Goal: Use online tool/utility: Utilize a website feature to perform a specific function

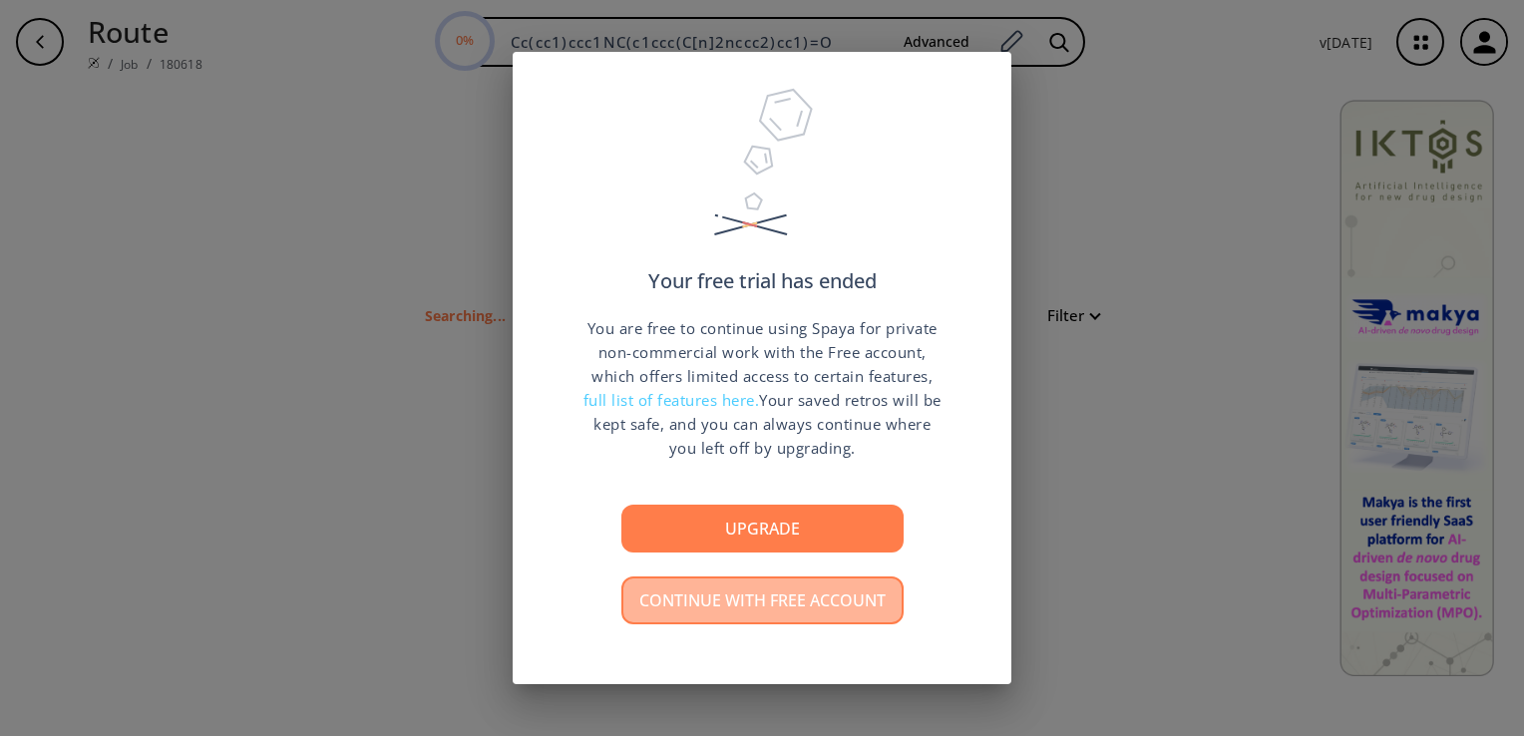
click at [680, 613] on button "Continue with free account" at bounding box center [763, 601] width 282 height 48
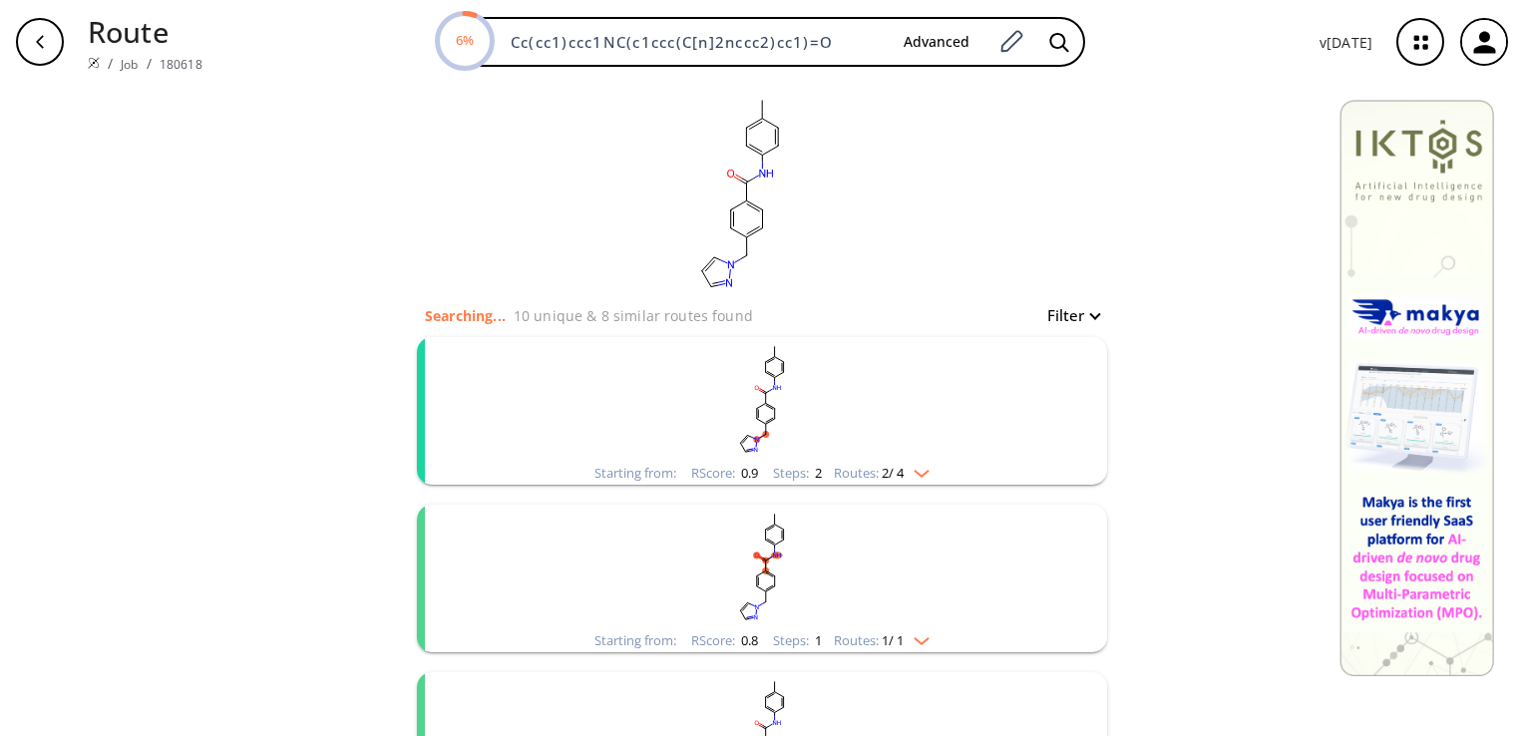
click at [762, 398] on rect "clusters" at bounding box center [762, 399] width 519 height 125
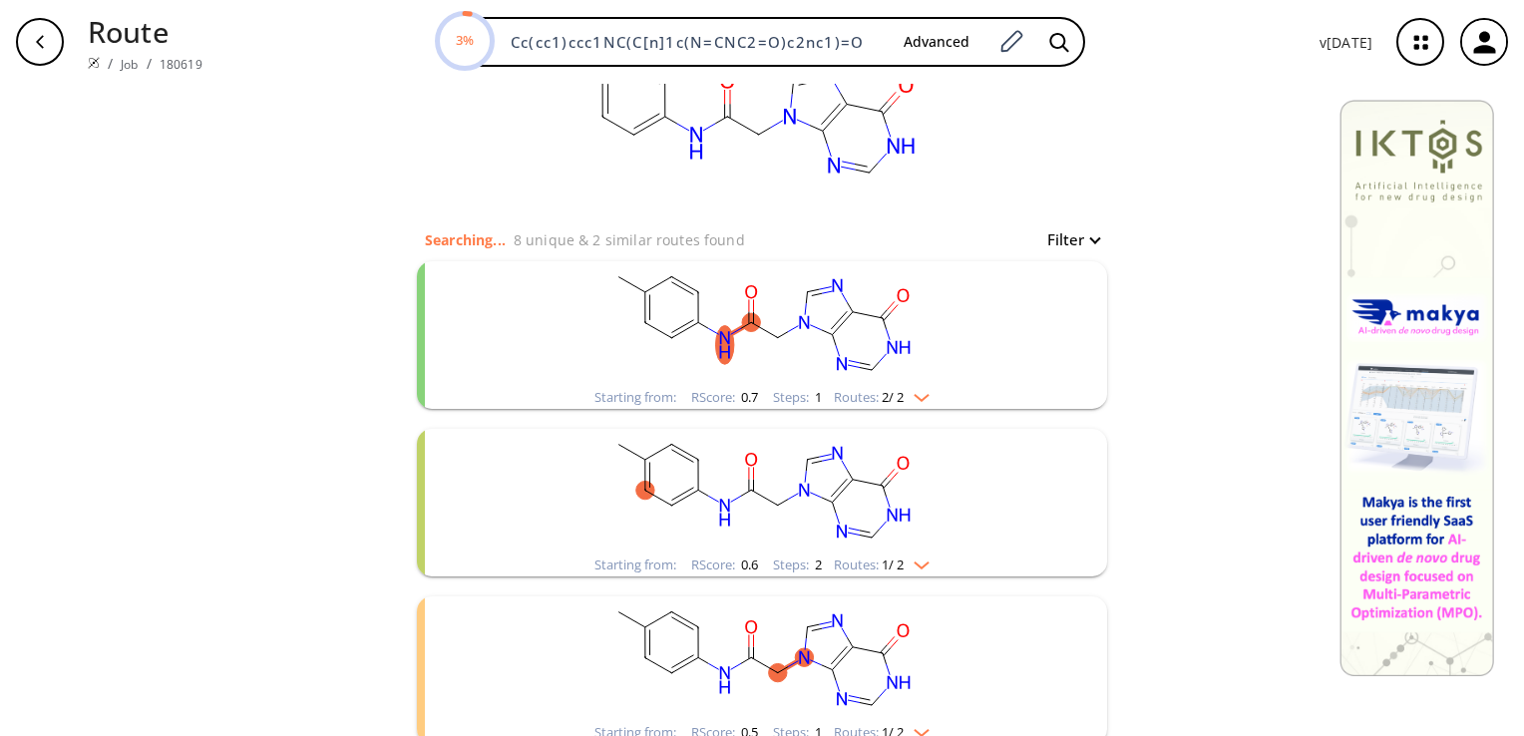
scroll to position [74, 0]
click at [784, 374] on rect "clusters" at bounding box center [762, 325] width 519 height 125
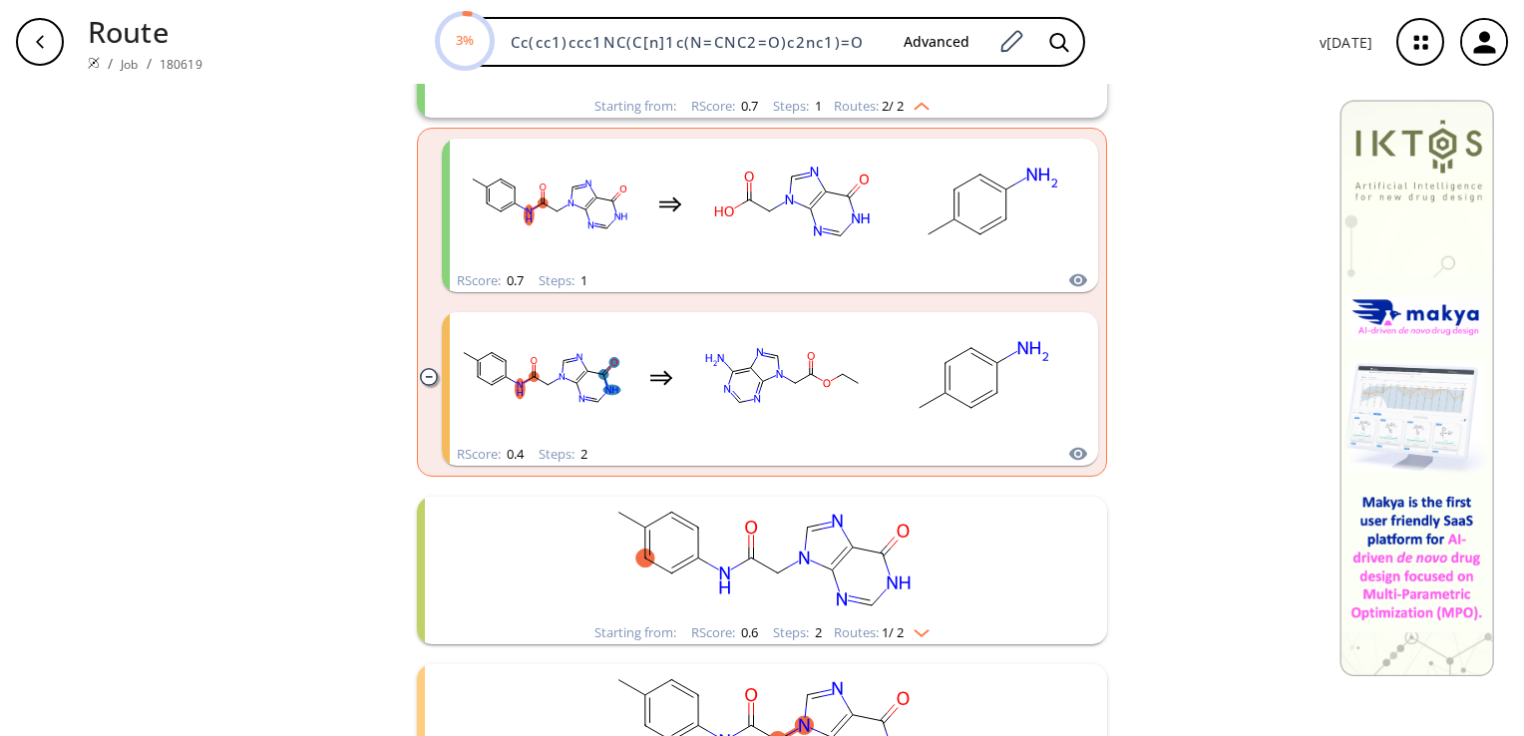
scroll to position [369, 0]
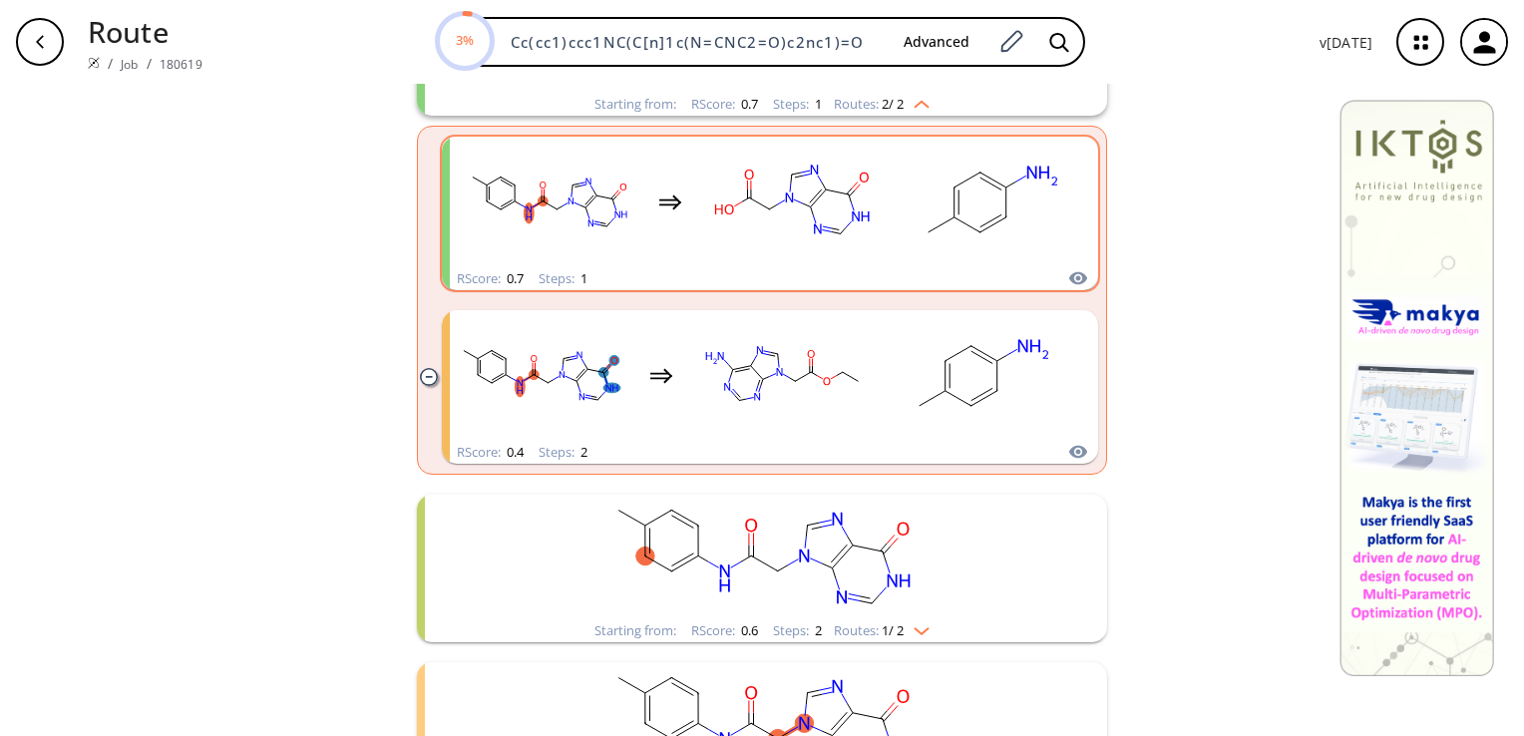
click at [726, 267] on div "RScore : 0.7 Steps : 1" at bounding box center [770, 278] width 656 height 23
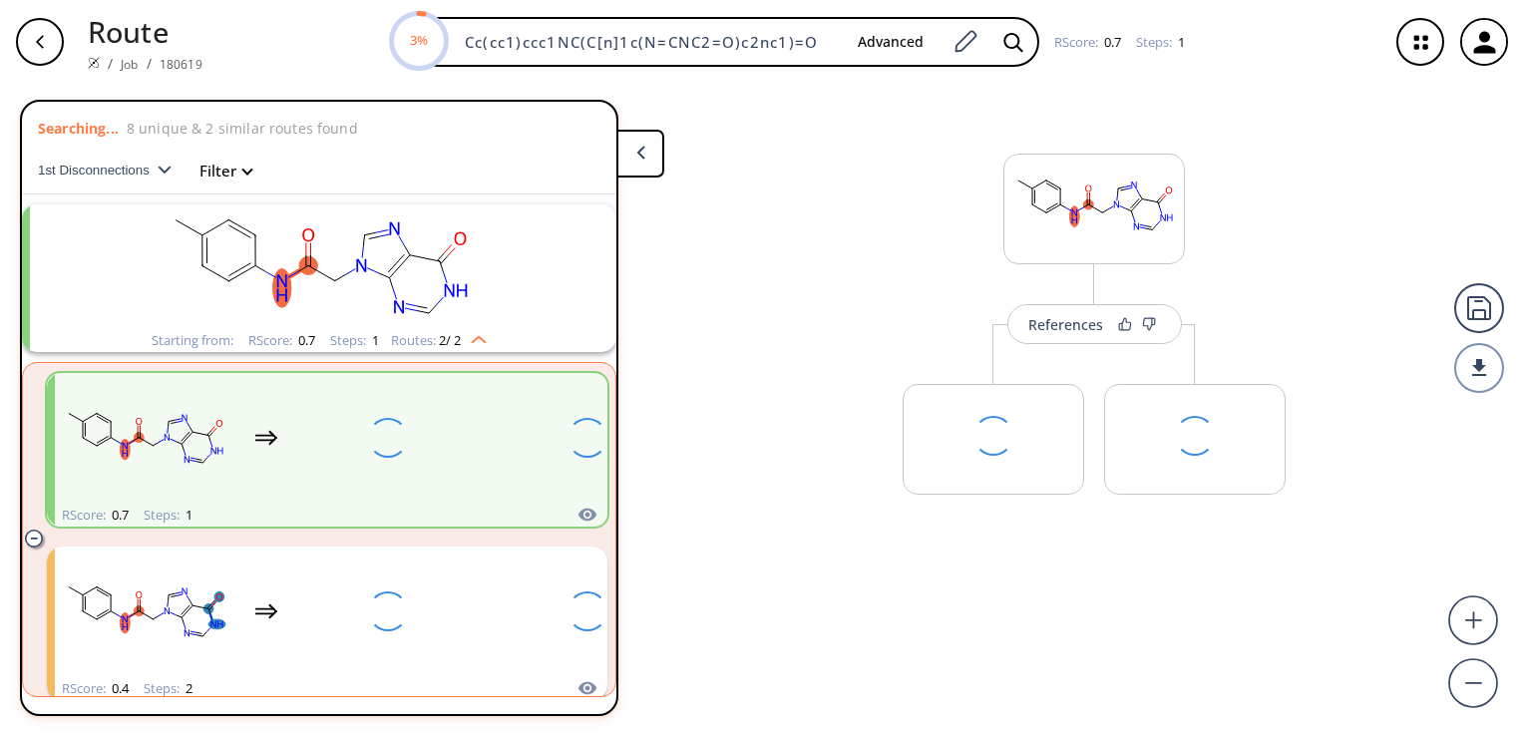
scroll to position [44, 0]
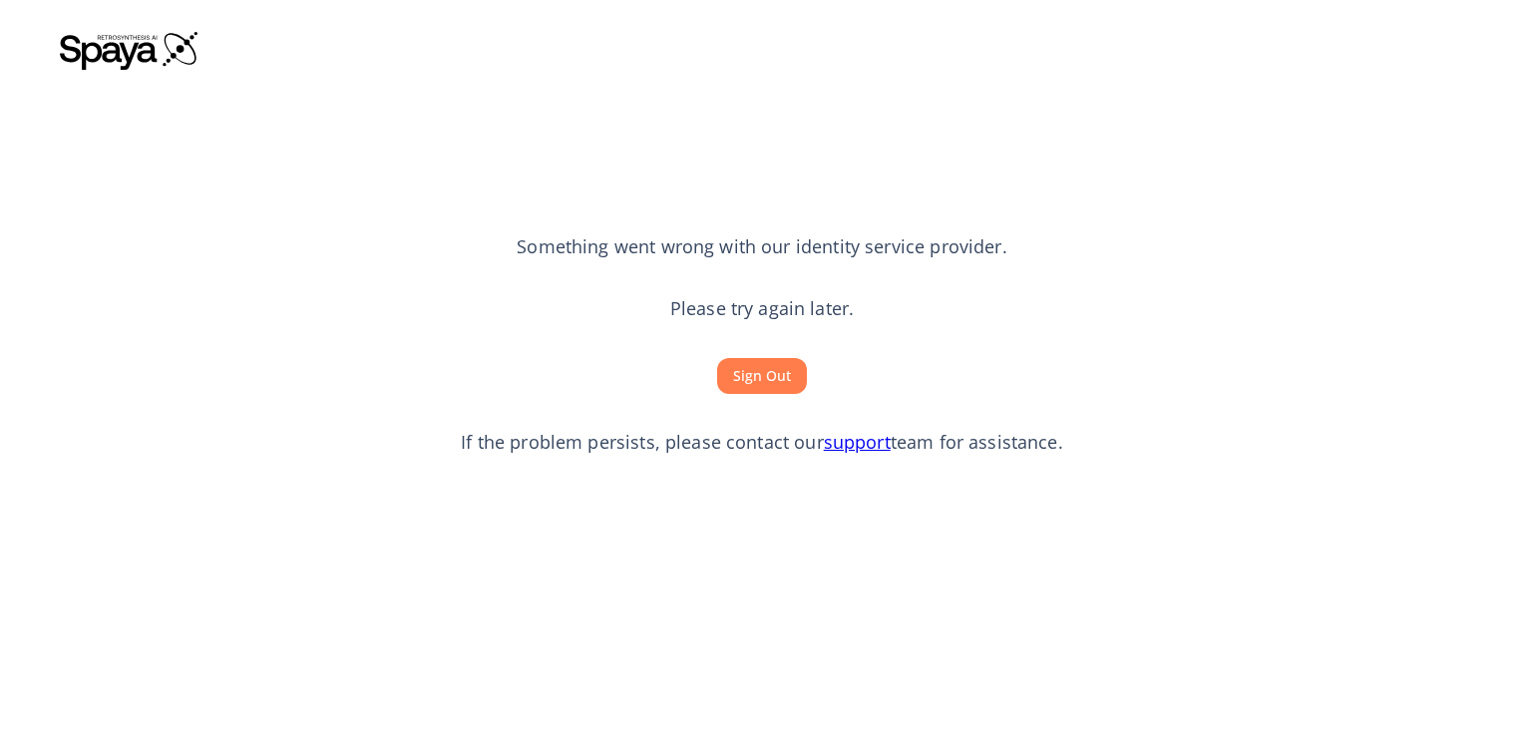
click at [882, 444] on link "support" at bounding box center [857, 442] width 67 height 24
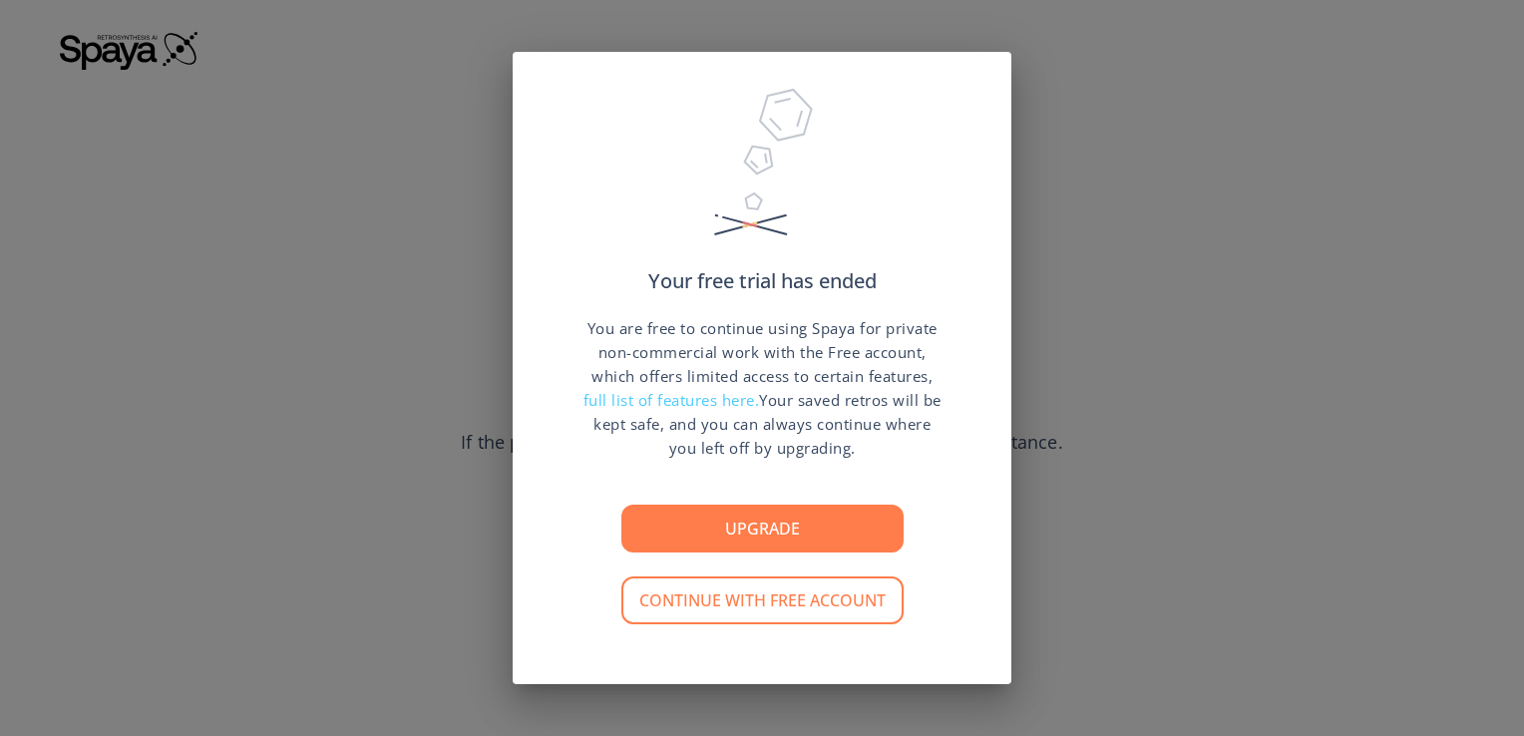
click at [744, 601] on button "Continue with free account" at bounding box center [763, 601] width 282 height 48
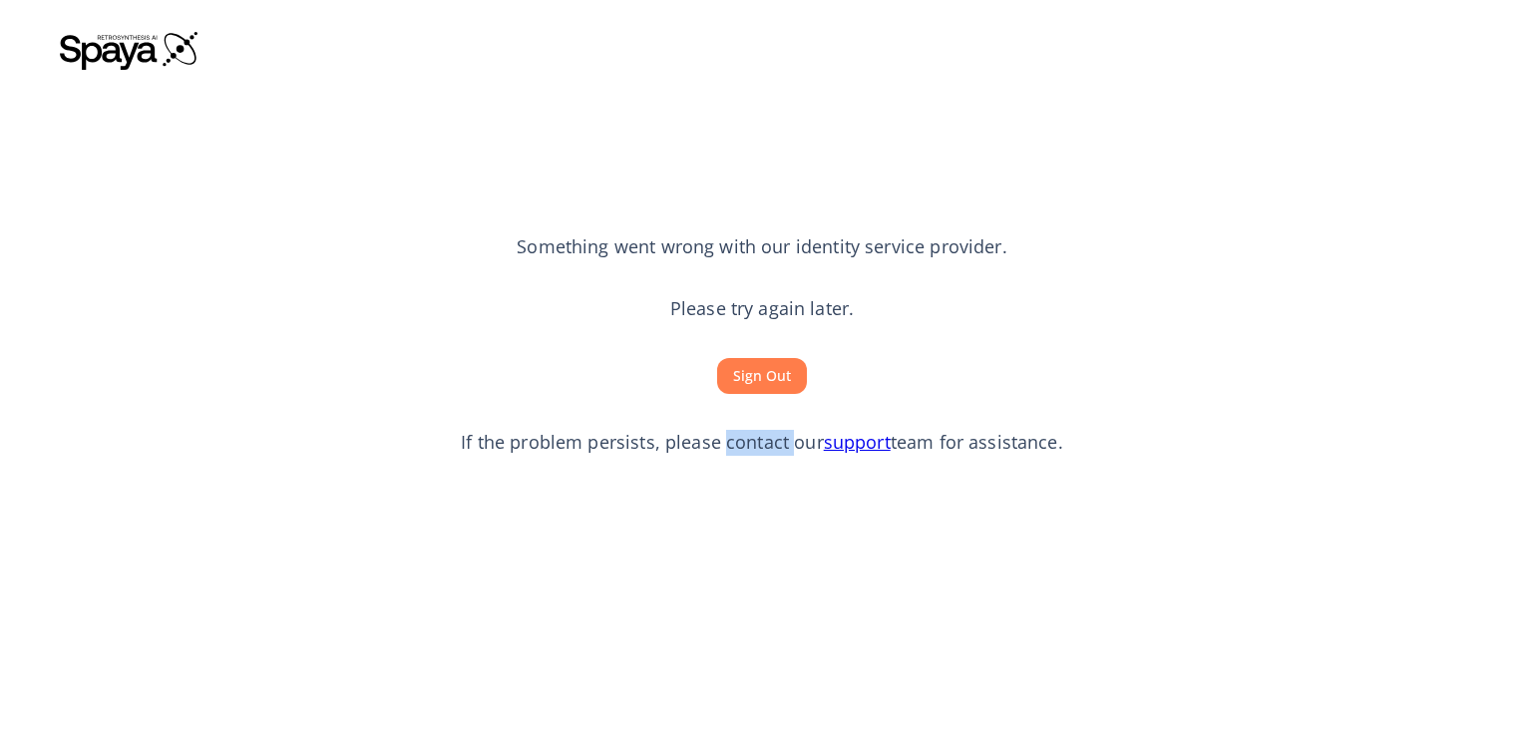
click at [744, 601] on section "Something went wrong with our identity service provider. Please try again later…" at bounding box center [762, 345] width 1405 height 537
drag, startPoint x: 0, startPoint y: 0, endPoint x: 724, endPoint y: 492, distance: 875.5
click at [724, 492] on section "Something went wrong with our identity service provider. Please try again later…" at bounding box center [762, 345] width 1405 height 537
click at [790, 378] on button "Sign Out" at bounding box center [762, 376] width 90 height 37
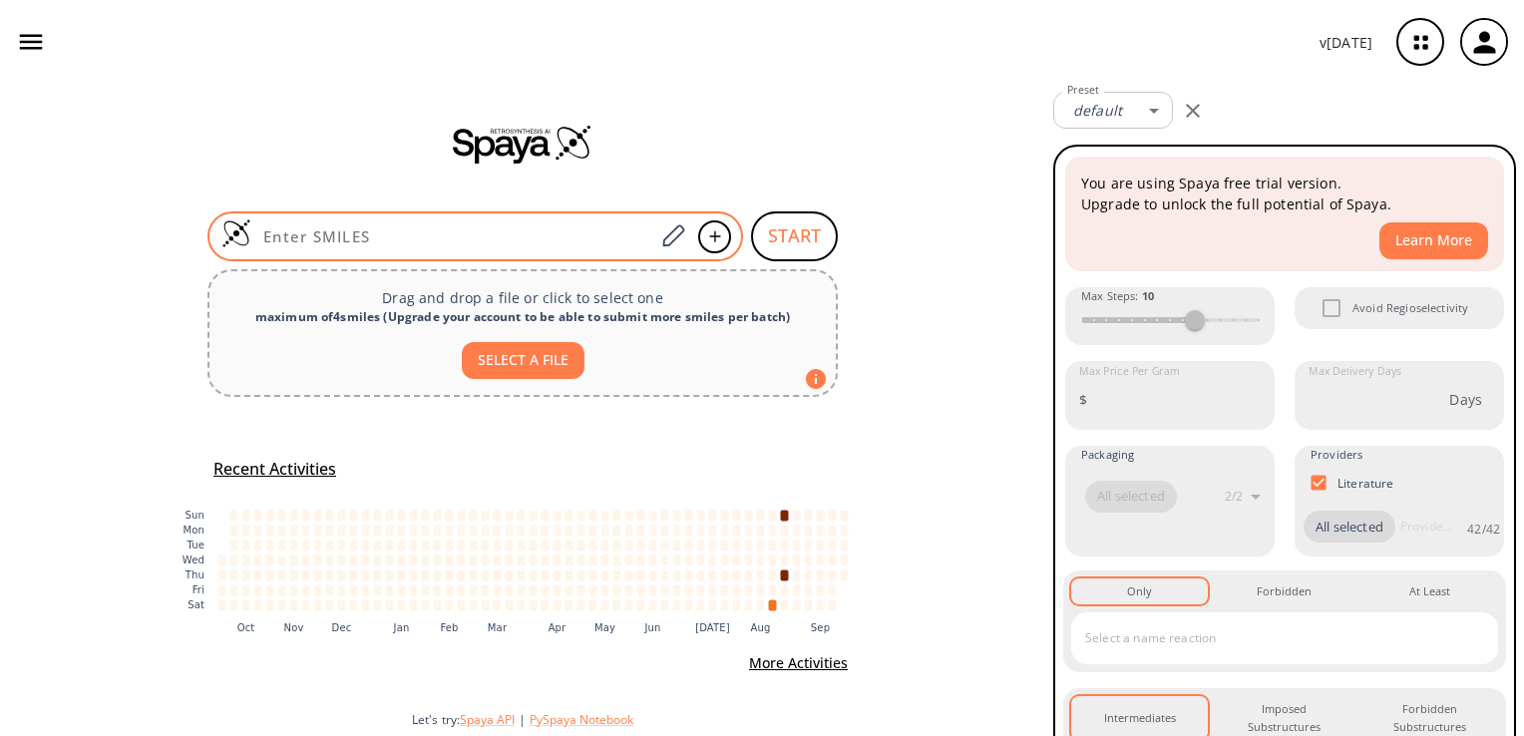
click at [355, 229] on input at bounding box center [452, 236] width 403 height 20
click at [473, 250] on div at bounding box center [476, 237] width 536 height 50
click at [324, 242] on input at bounding box center [452, 236] width 403 height 20
paste input "Cc(cc1)ccc1NC(C[n]1c(N=CNC2=O)c2nc1)=O"
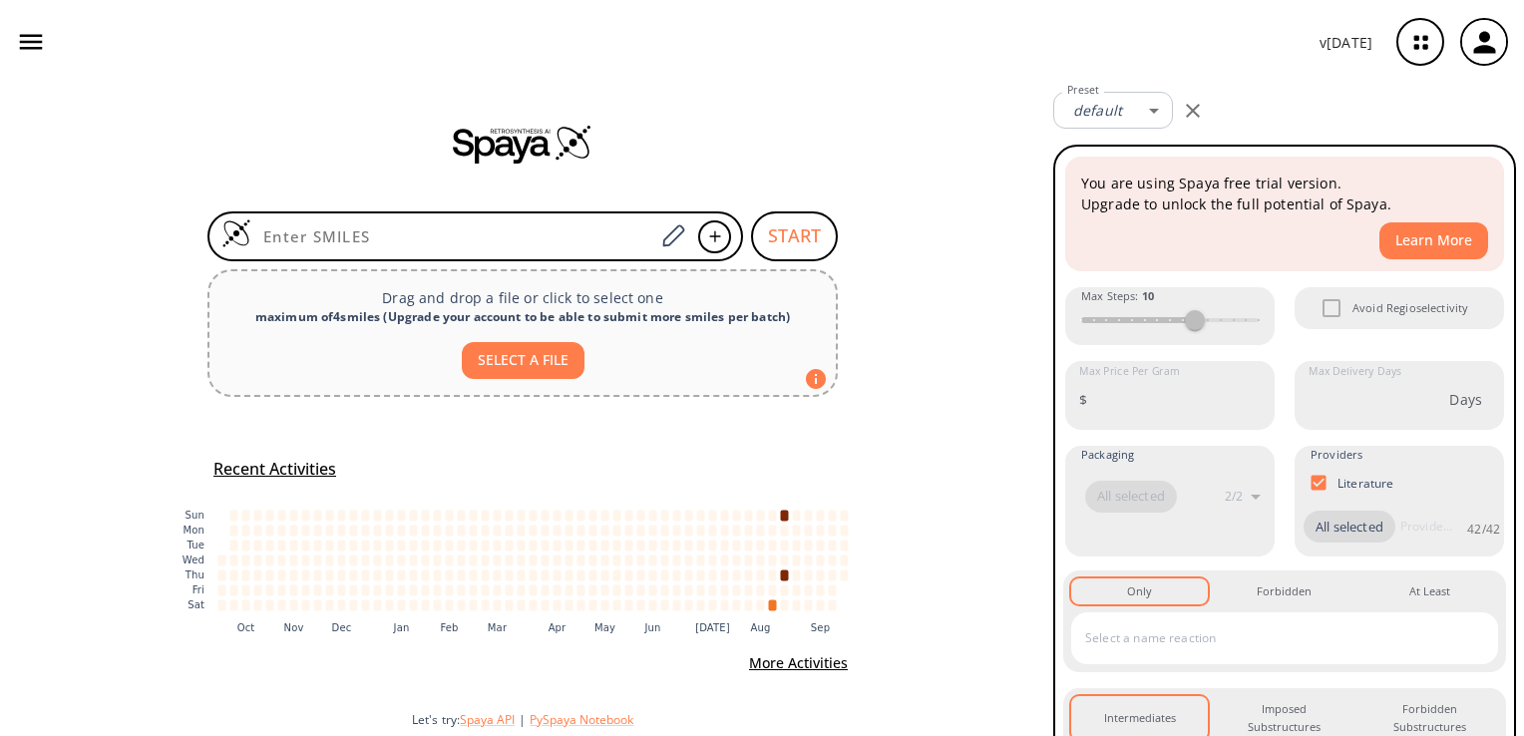
type input "Cc(cc1)ccc1NC(C[n]1c(N=CNC2=O)c2nc1)=O"
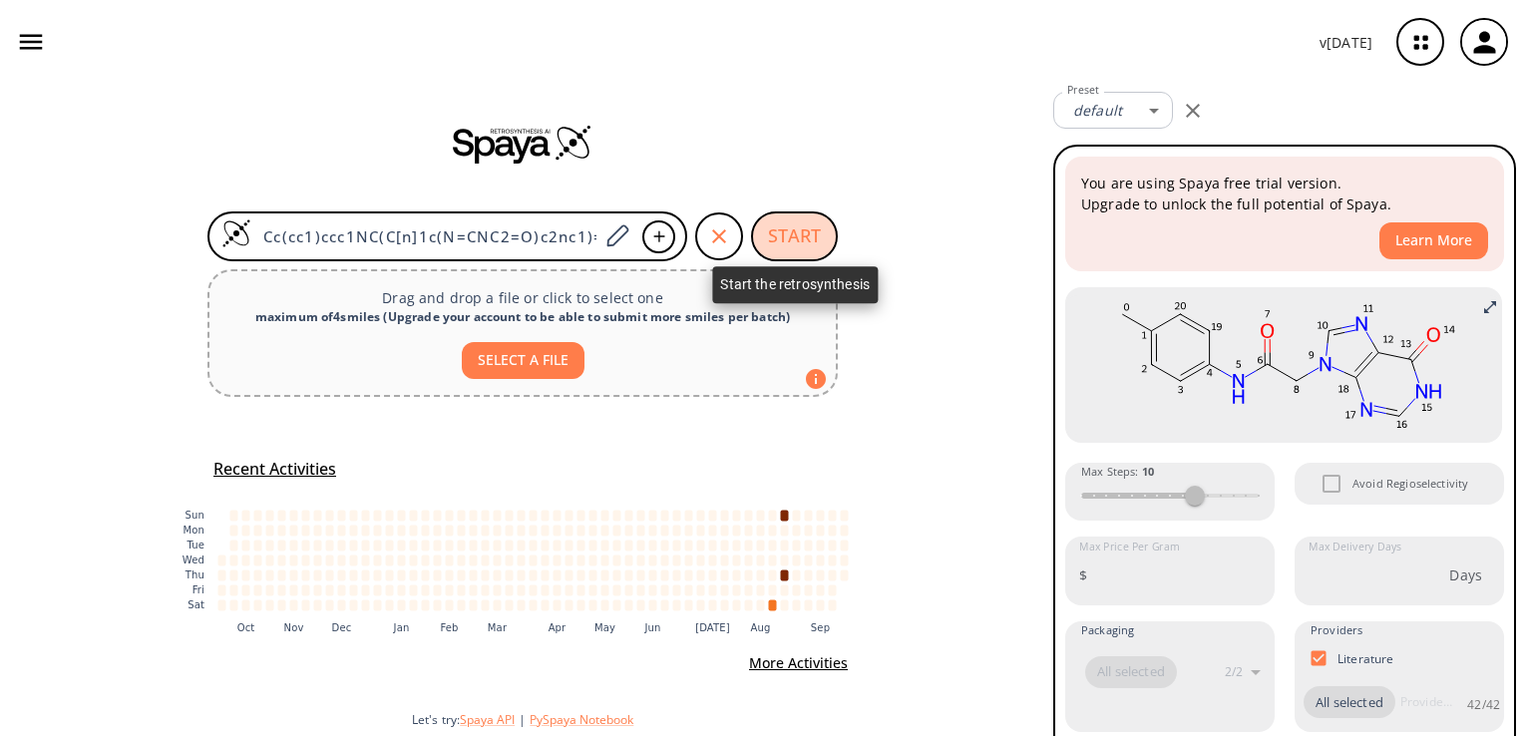
click at [786, 229] on button "START" at bounding box center [794, 237] width 87 height 50
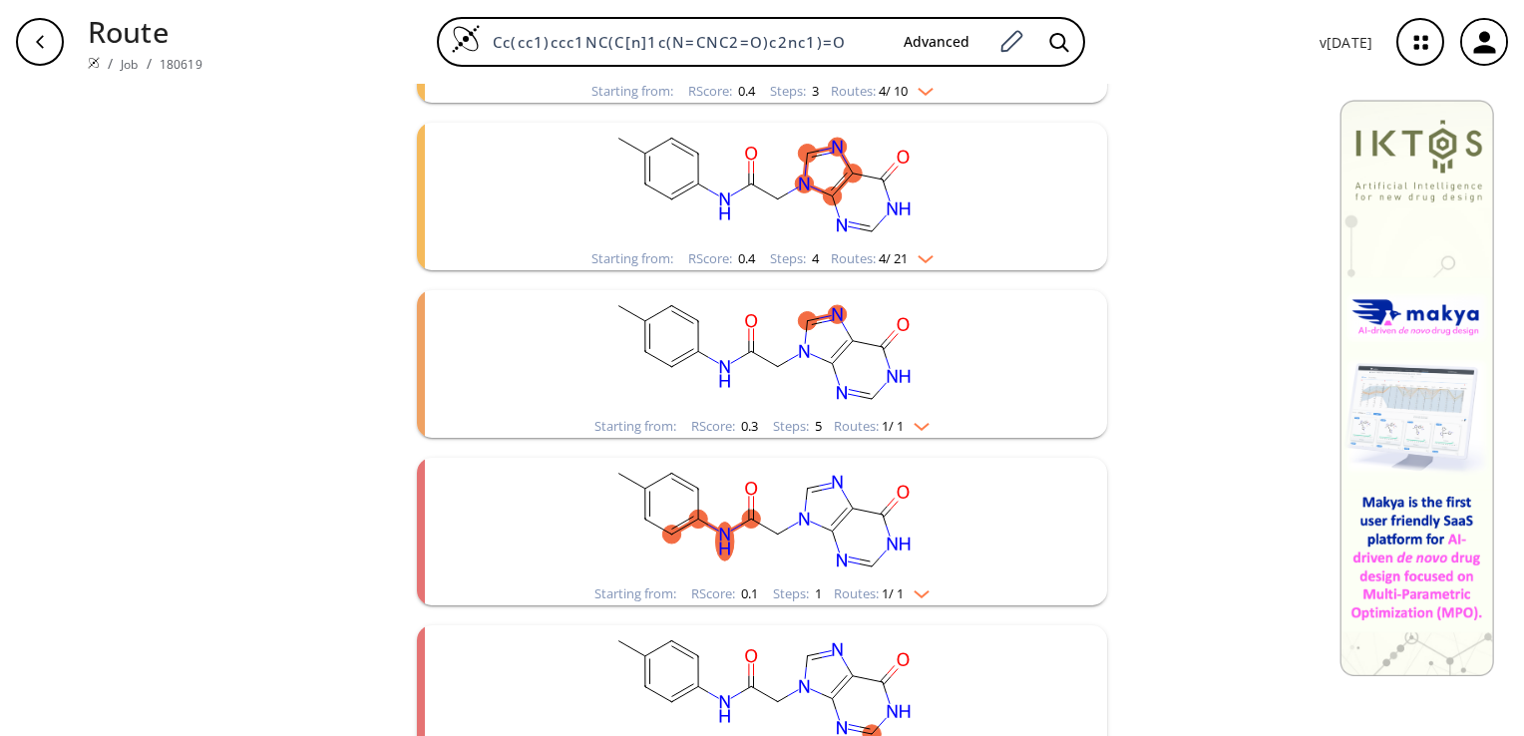
scroll to position [1769, 0]
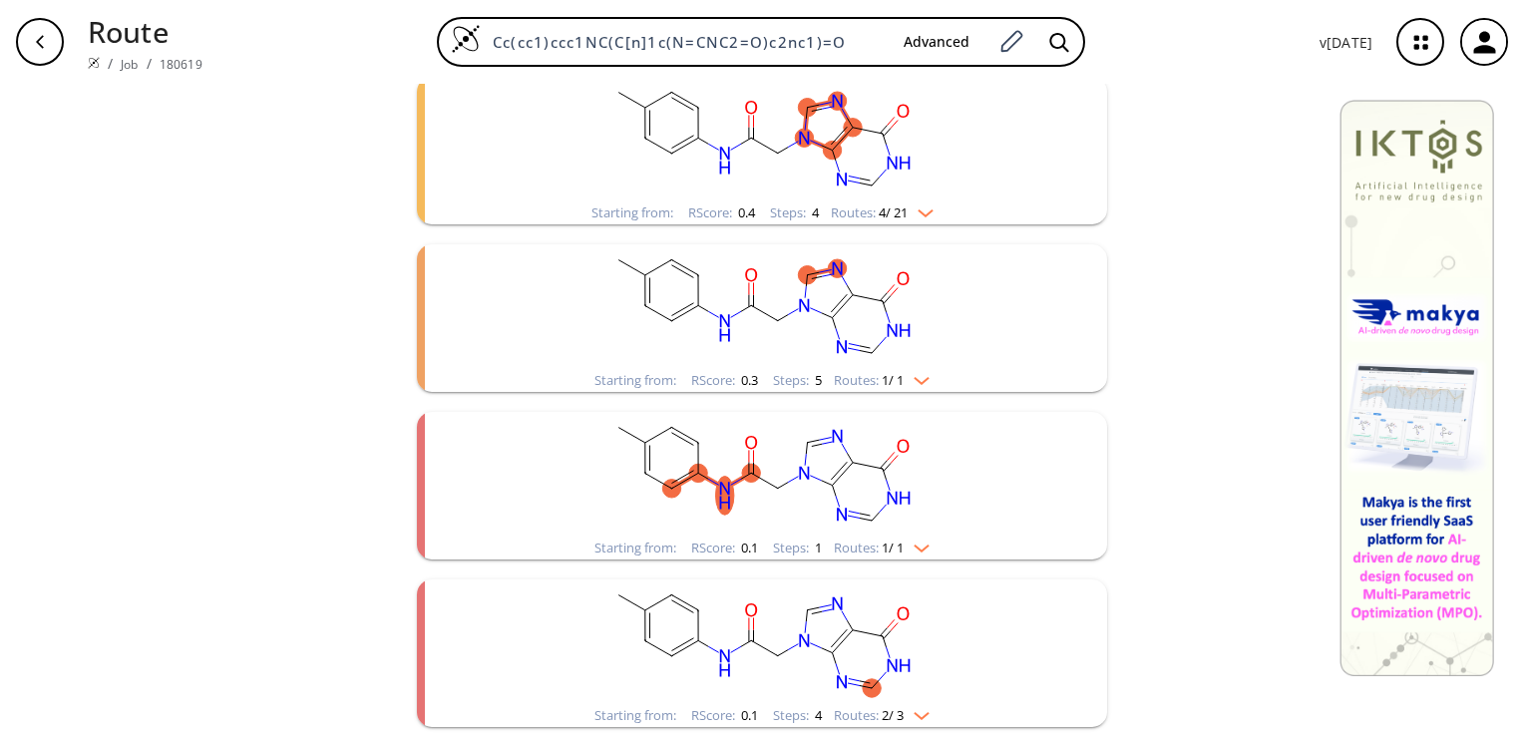
click at [666, 350] on rect "clusters" at bounding box center [762, 306] width 519 height 125
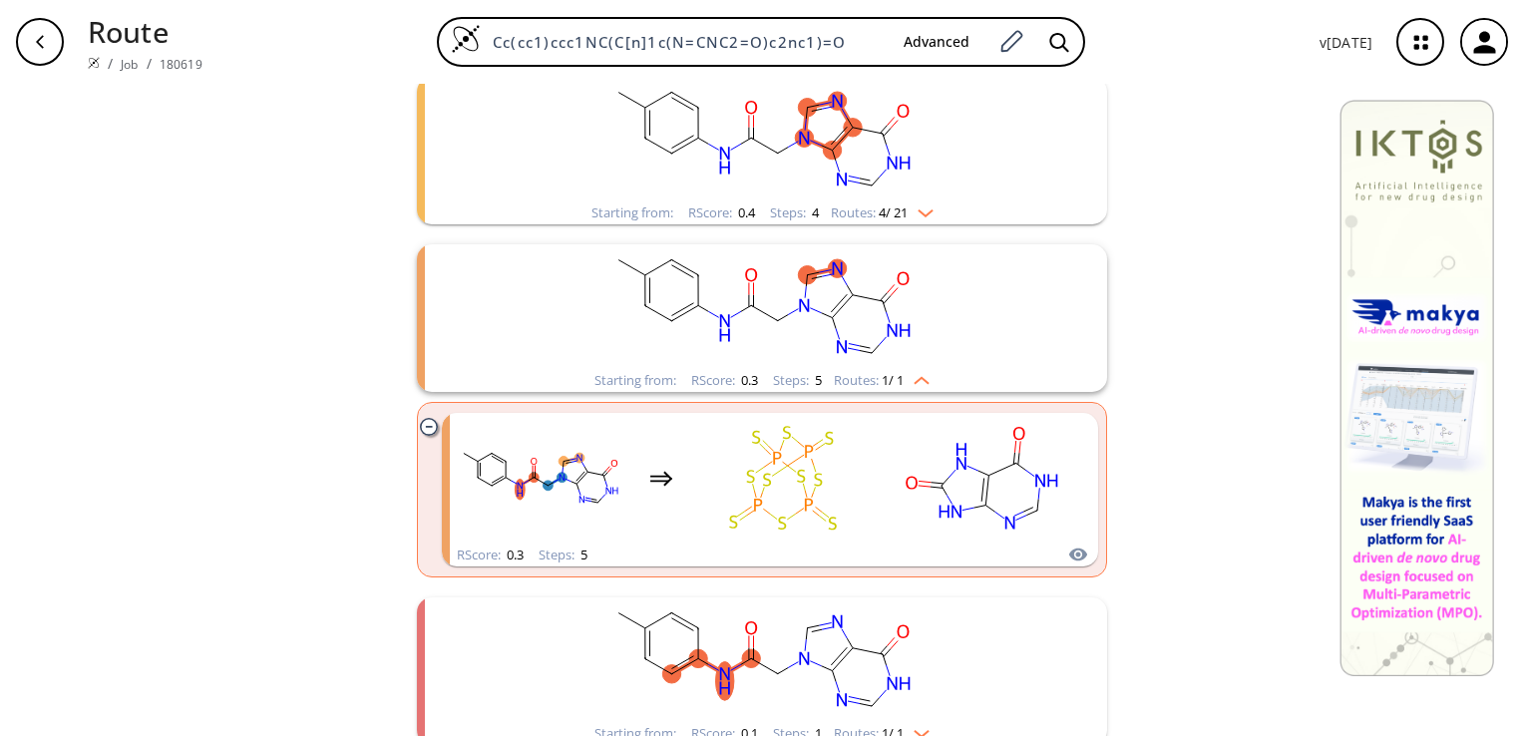
click at [666, 350] on rect "clusters" at bounding box center [762, 306] width 519 height 125
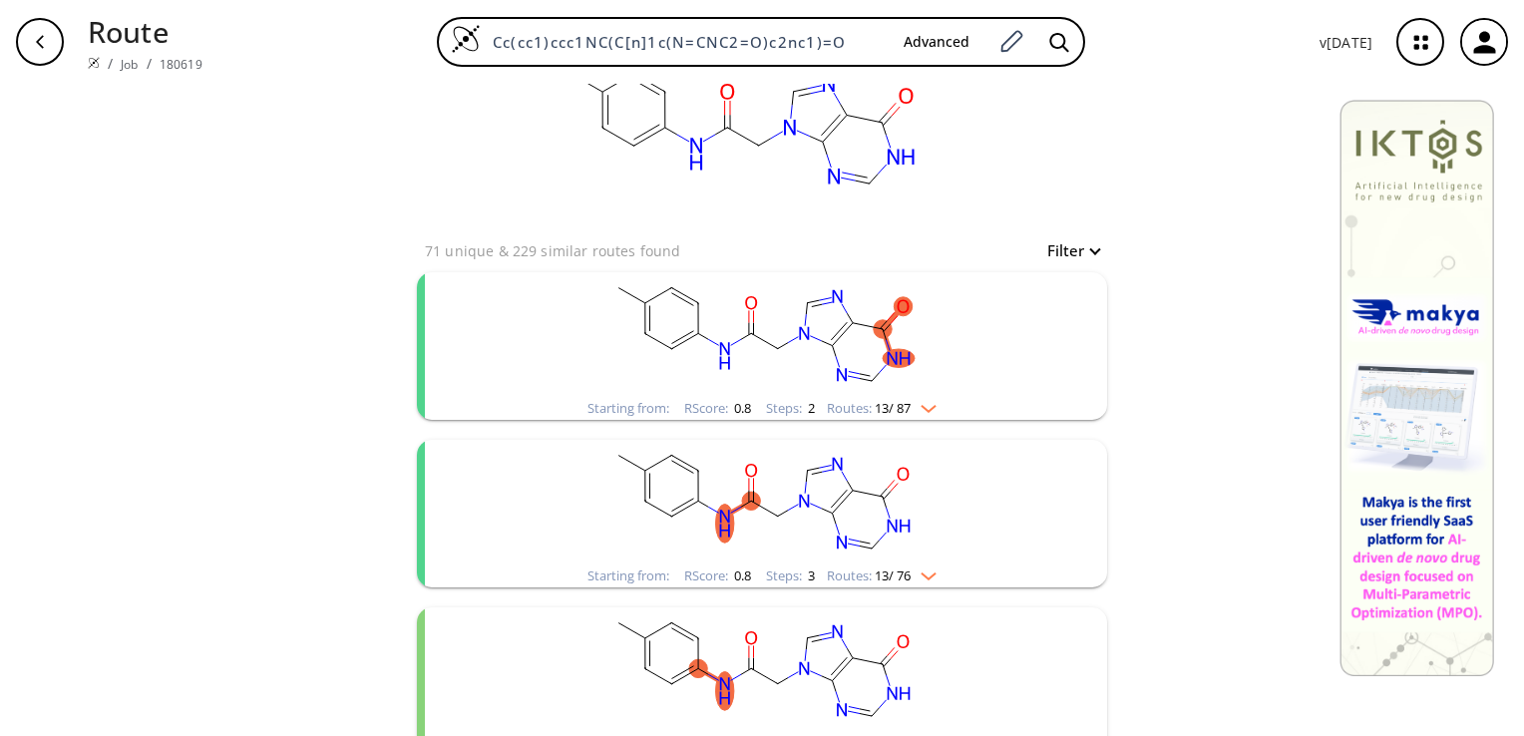
scroll to position [0, 0]
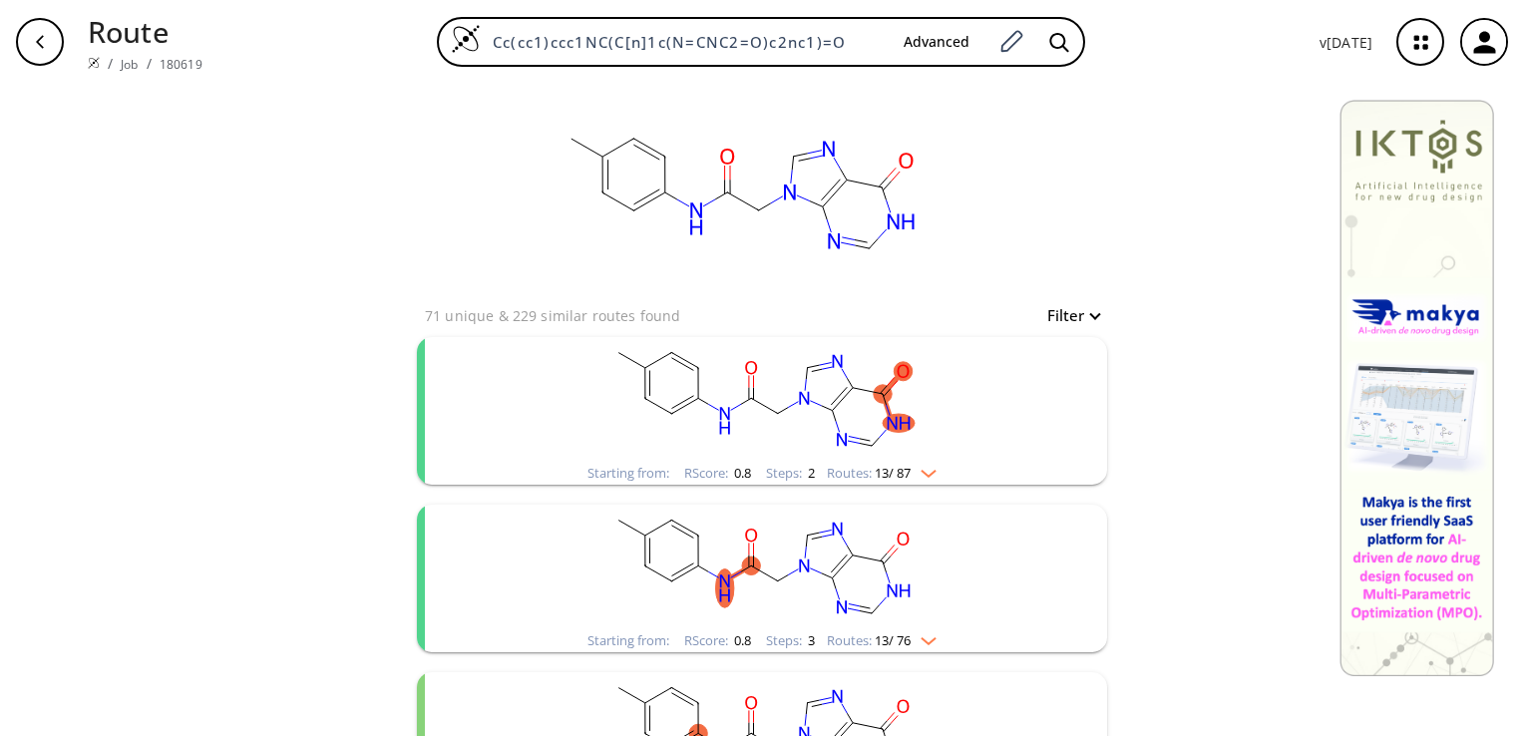
click at [933, 556] on rect "clusters" at bounding box center [762, 567] width 519 height 125
